Goal: Task Accomplishment & Management: Use online tool/utility

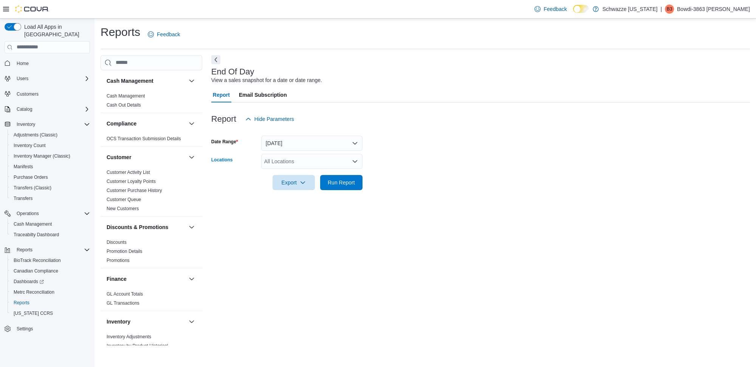
click at [312, 163] on div "All Locations" at bounding box center [311, 161] width 101 height 15
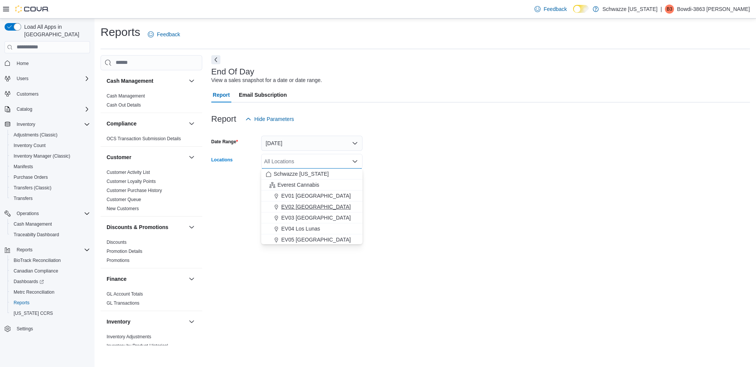
click at [328, 205] on span "EV02 [GEOGRAPHIC_DATA]" at bounding box center [316, 207] width 70 height 8
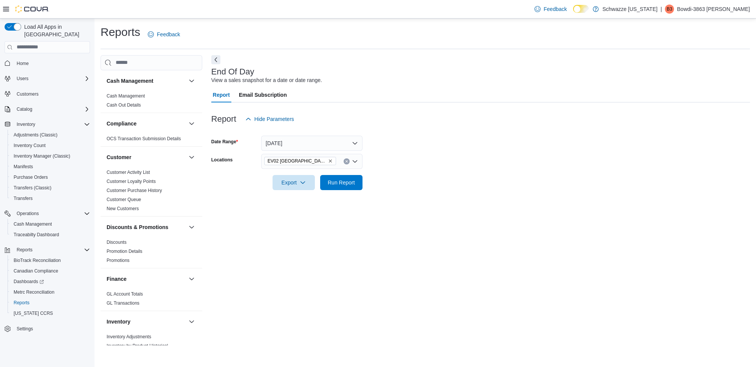
click at [437, 199] on div "End Of Day View a sales snapshot for a date or date range. Report Email Subscri…" at bounding box center [480, 200] width 539 height 290
click at [350, 180] on span "Run Report" at bounding box center [341, 182] width 27 height 8
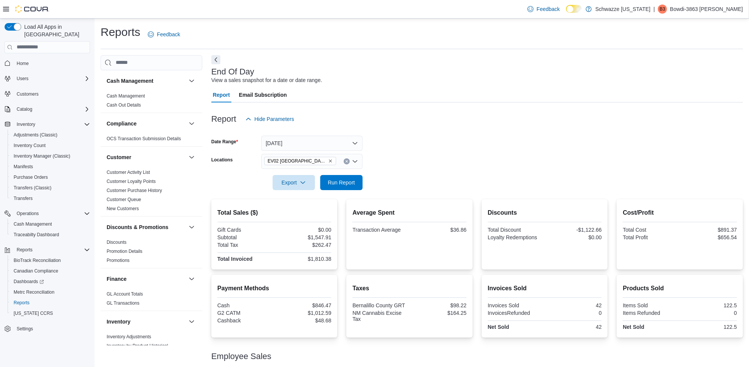
click at [699, 2] on div "Feedback Dark Mode Schwazze [US_STATE] | B3 Bowdi-3863 [PERSON_NAME]" at bounding box center [633, 9] width 218 height 15
click at [699, 6] on p "Bowdi-3863 [PERSON_NAME]" at bounding box center [706, 9] width 73 height 9
drag, startPoint x: 689, startPoint y: 74, endPoint x: 688, endPoint y: 63, distance: 11.4
click at [689, 75] on span "Sign Out" at bounding box center [694, 75] width 20 height 8
